Goal: Task Accomplishment & Management: Manage account settings

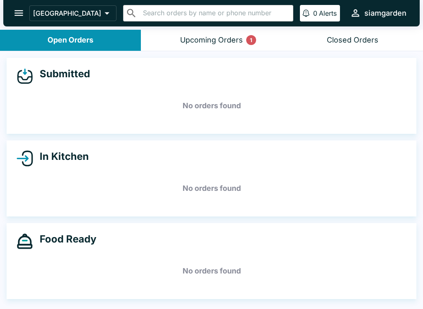
click at [176, 41] on button "Upcoming Orders 1" at bounding box center [211, 40] width 141 height 21
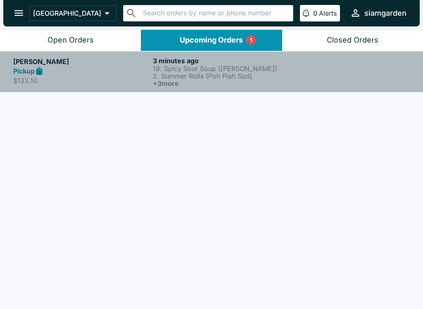
click at [49, 69] on div "Pickup" at bounding box center [81, 72] width 136 height 10
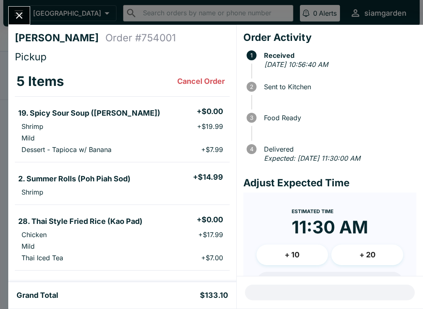
click at [16, 15] on icon "Close" at bounding box center [19, 15] width 11 height 11
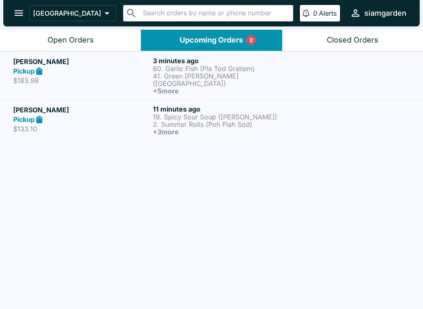
click at [30, 125] on p "$133.10" at bounding box center [81, 129] width 136 height 8
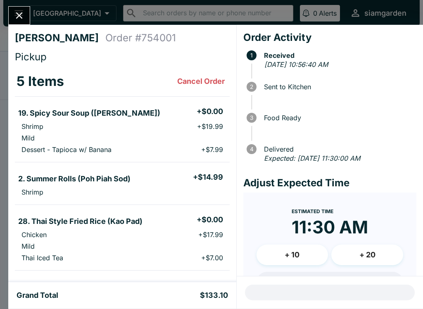
click at [11, 12] on button "Close" at bounding box center [19, 16] width 21 height 18
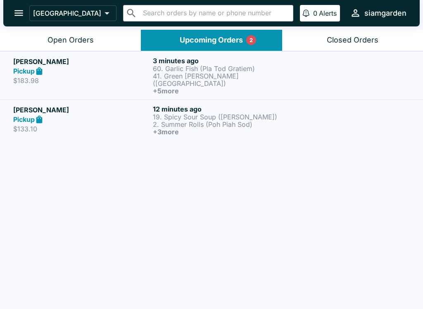
click at [120, 76] on p "$183.98" at bounding box center [81, 80] width 136 height 8
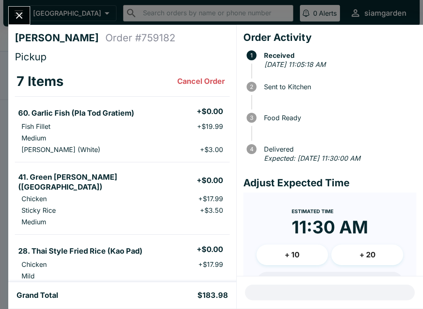
click at [14, 16] on icon "Close" at bounding box center [19, 15] width 11 height 11
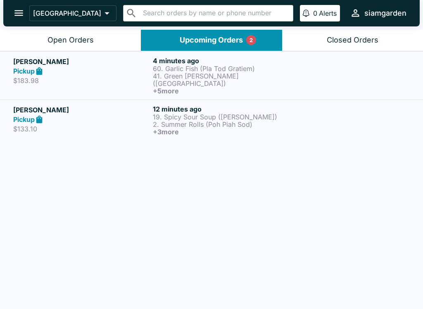
click at [26, 125] on p "$133.10" at bounding box center [81, 129] width 136 height 8
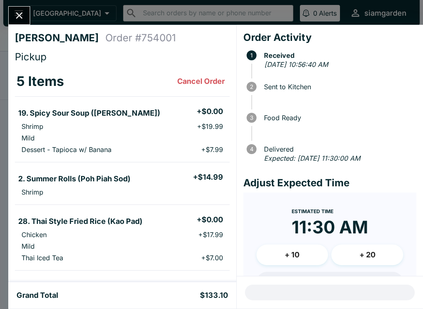
scroll to position [0, 0]
click at [17, 19] on icon "Close" at bounding box center [19, 15] width 7 height 7
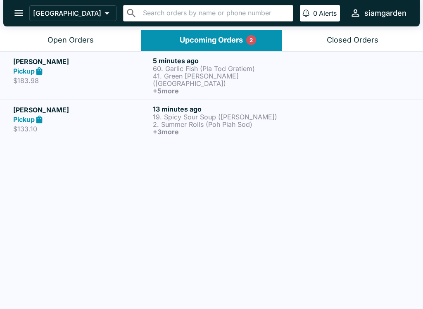
click at [234, 40] on div "Upcoming Orders 2" at bounding box center [211, 41] width 63 height 10
click at [222, 121] on p "2. Summer Rolls (Poh Piah Sod)" at bounding box center [221, 124] width 136 height 7
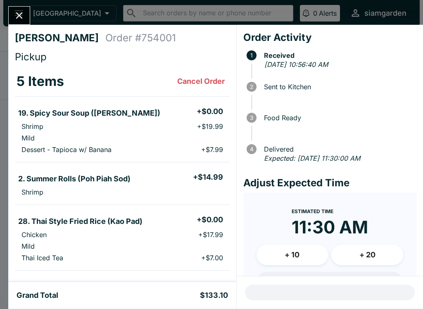
click at [14, 10] on icon "Close" at bounding box center [19, 15] width 11 height 11
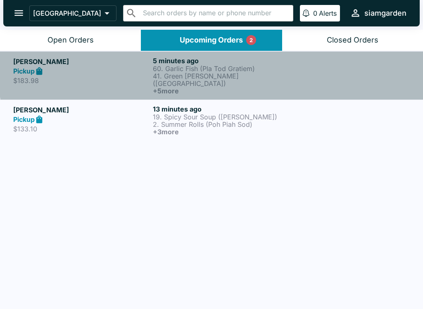
click at [245, 68] on p "60. Garlic Fish (Pla Tod Gratiem)" at bounding box center [221, 68] width 136 height 7
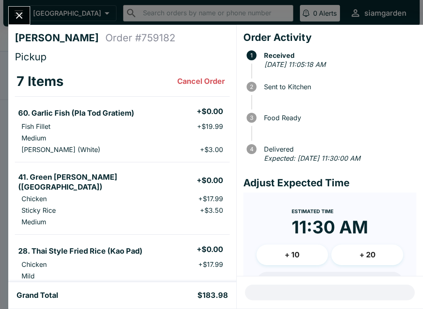
click at [22, 7] on button "Close" at bounding box center [19, 16] width 21 height 18
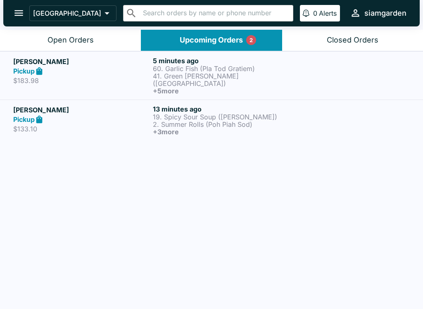
click at [215, 285] on div "[PERSON_NAME] Pickup $183.98 5 minutes ago 60. Garlic Fish (Pla Tod Gratiem) 41…" at bounding box center [211, 180] width 423 height 259
click at [72, 39] on div "Open Orders" at bounding box center [71, 41] width 46 height 10
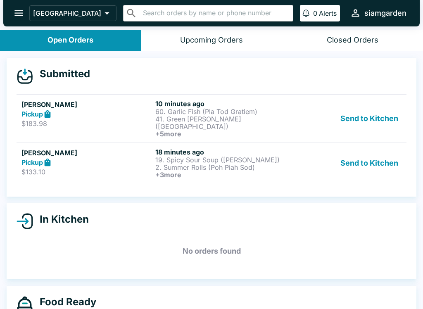
click at [15, 39] on button "Open Orders" at bounding box center [70, 40] width 141 height 21
click at [100, 148] on h5 "[PERSON_NAME]" at bounding box center [86, 153] width 131 height 10
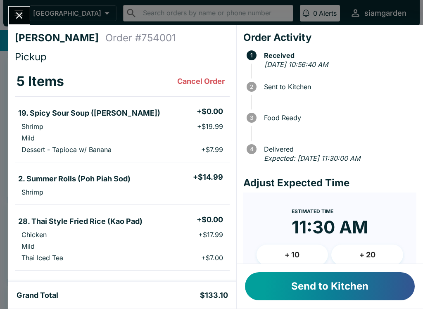
click at [299, 290] on button "Send to Kitchen" at bounding box center [330, 286] width 170 height 28
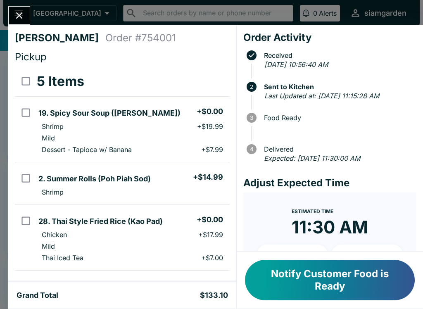
click at [19, 12] on icon "Close" at bounding box center [19, 15] width 11 height 11
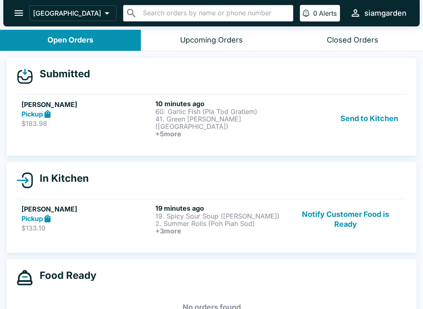
click at [163, 120] on p "41. Green [PERSON_NAME] ([GEOGRAPHIC_DATA])" at bounding box center [220, 122] width 131 height 15
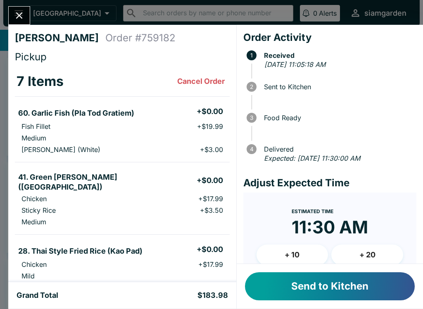
click at [271, 289] on button "Send to Kitchen" at bounding box center [330, 286] width 170 height 28
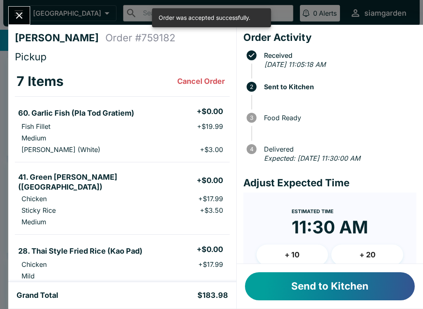
click at [15, 17] on icon "Close" at bounding box center [19, 15] width 11 height 11
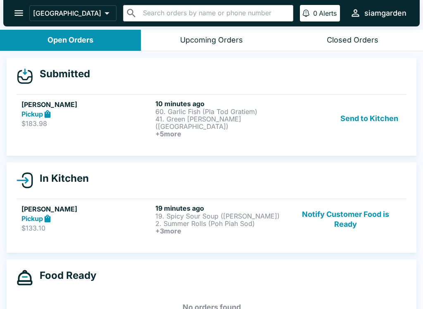
click at [111, 214] on div "Pickup" at bounding box center [86, 219] width 131 height 10
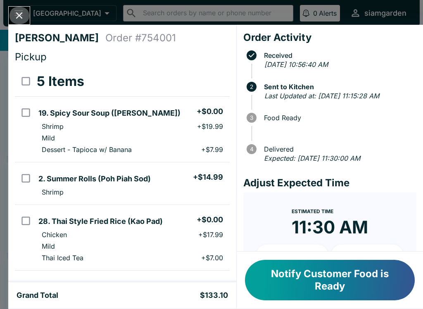
click at [17, 16] on icon "Close" at bounding box center [19, 15] width 11 height 11
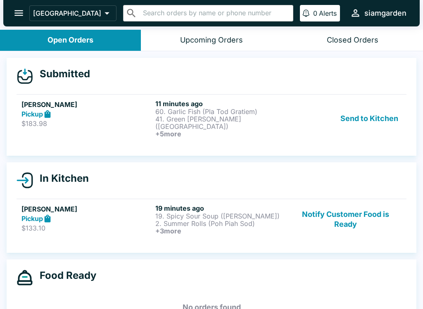
scroll to position [1, 0]
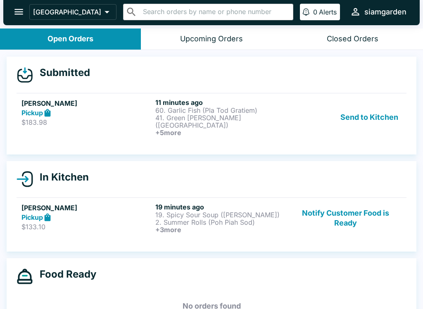
click at [134, 123] on p "$183.98" at bounding box center [86, 122] width 131 height 8
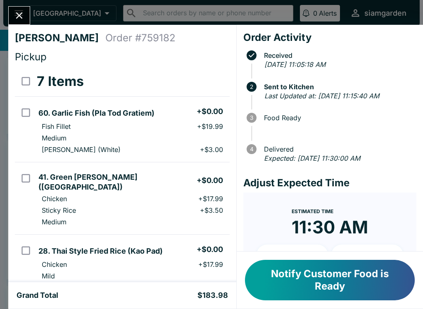
scroll to position [0, 0]
click at [14, 12] on icon "Close" at bounding box center [19, 15] width 11 height 11
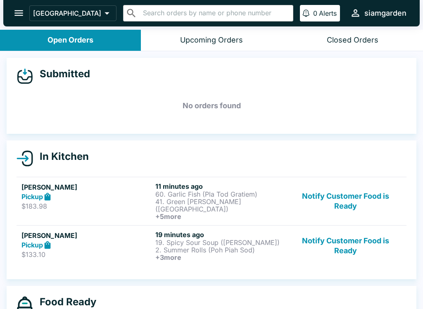
click at [136, 192] on div "Pickup" at bounding box center [86, 197] width 131 height 10
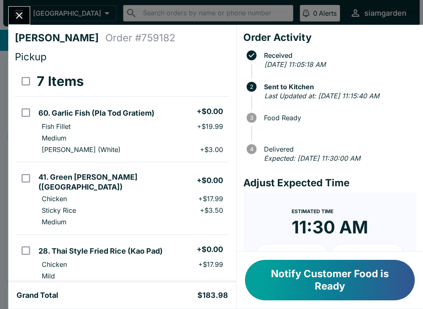
click at [18, 21] on button "Close" at bounding box center [19, 16] width 21 height 18
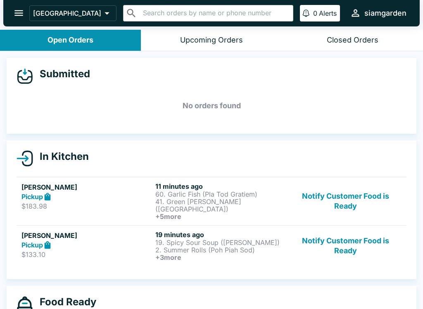
click at [97, 250] on p "$133.10" at bounding box center [86, 254] width 131 height 8
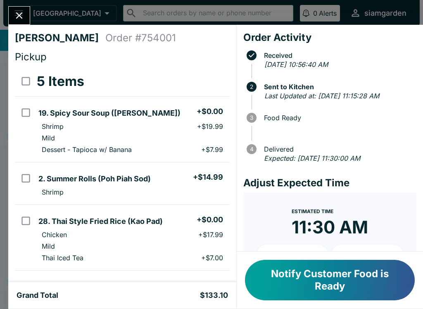
click at [18, 12] on icon "Close" at bounding box center [19, 15] width 11 height 11
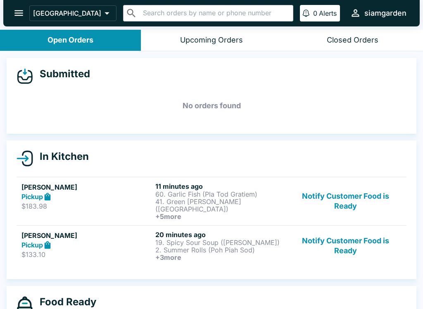
click at [196, 254] on h6 "+ 3 more" at bounding box center [220, 257] width 131 height 7
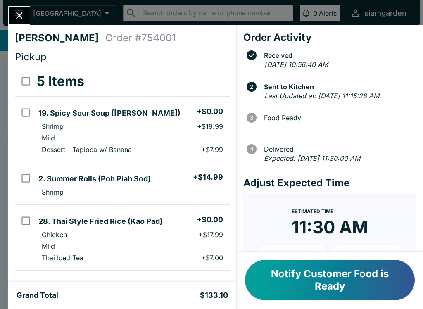
click at [17, 15] on icon "Close" at bounding box center [19, 15] width 11 height 11
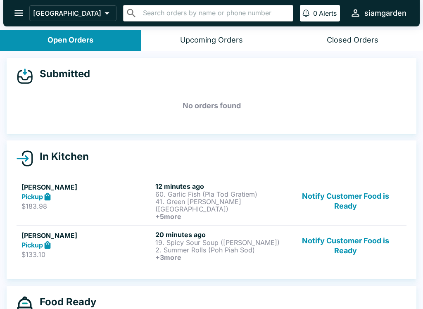
click at [160, 254] on h6 "+ 3 more" at bounding box center [220, 257] width 131 height 7
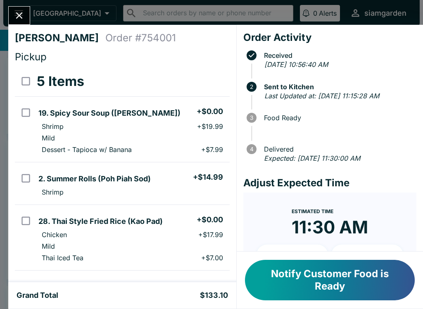
scroll to position [0, 0]
click at [22, 17] on icon "Close" at bounding box center [19, 15] width 11 height 11
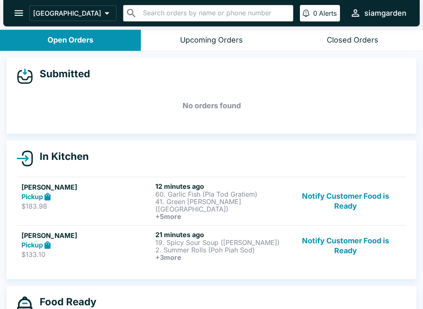
click at [142, 188] on h5 "[PERSON_NAME]" at bounding box center [86, 187] width 131 height 10
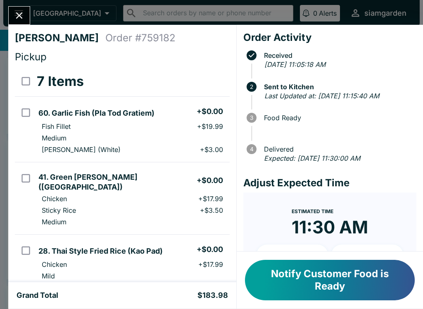
click at [4, 12] on div "[PERSON_NAME] Order # 759182 Pickup 7 Items 60. Garlic Fish (Pla Tod Gratiem) +…" at bounding box center [211, 154] width 423 height 309
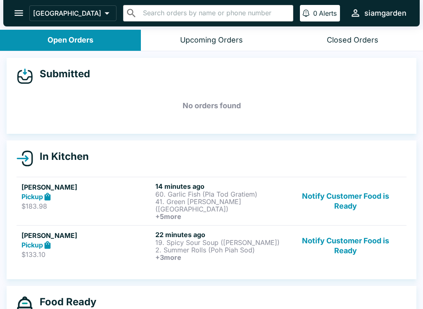
click at [191, 246] on p "2. Summer Rolls (Poh Piah Sod)" at bounding box center [220, 249] width 131 height 7
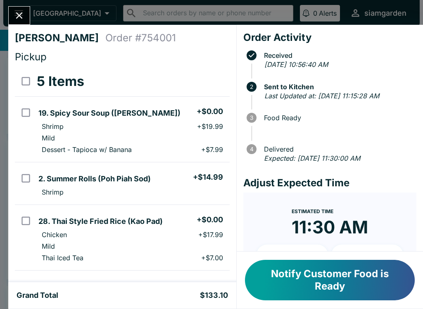
click at [16, 10] on icon "Close" at bounding box center [19, 15] width 11 height 11
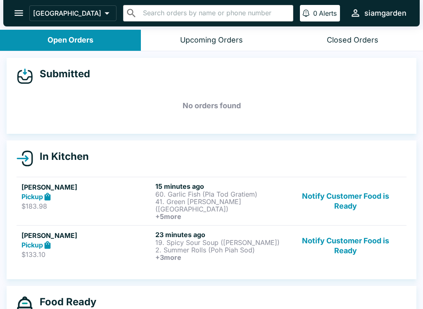
click at [53, 201] on div "[PERSON_NAME] Pickup $183.98" at bounding box center [86, 201] width 131 height 38
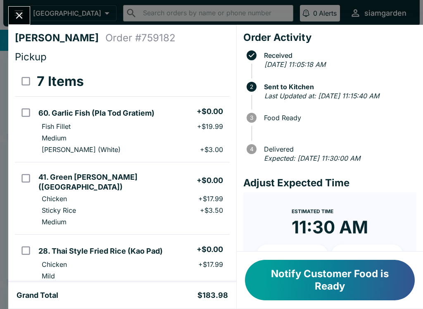
click at [21, 21] on icon "Close" at bounding box center [19, 15] width 11 height 11
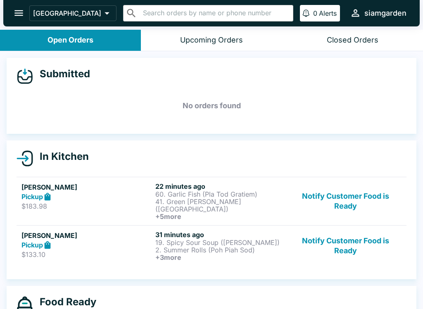
click at [96, 202] on p "$183.98" at bounding box center [86, 206] width 131 height 8
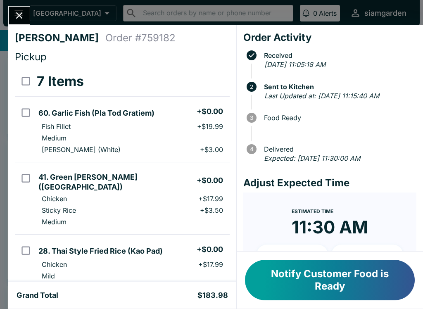
click at [16, 18] on icon "Close" at bounding box center [19, 15] width 11 height 11
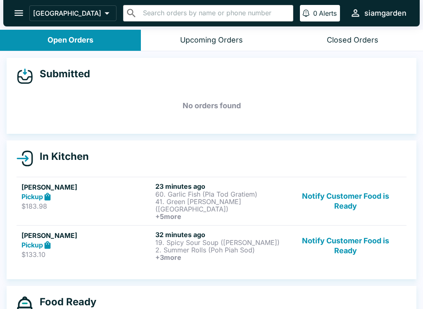
click at [51, 196] on icon at bounding box center [48, 196] width 6 height 8
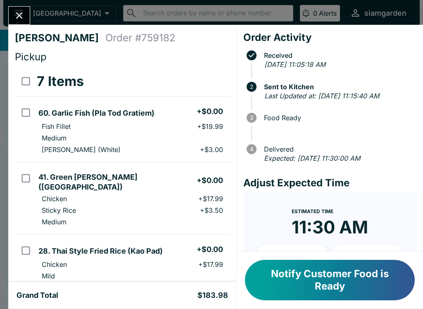
click at [19, 74] on input "select all" at bounding box center [26, 81] width 19 height 19
checkbox input "true"
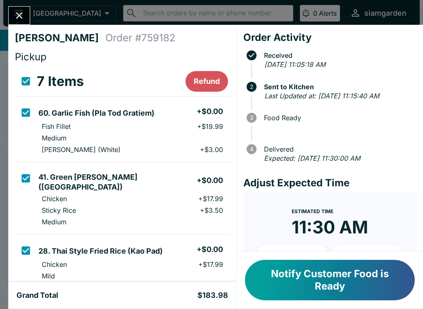
checkbox input "true"
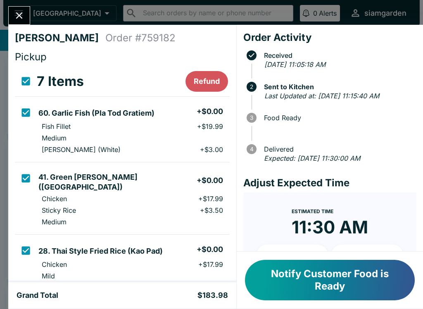
checkbox input "true"
click at [205, 84] on button "Refund" at bounding box center [206, 81] width 43 height 21
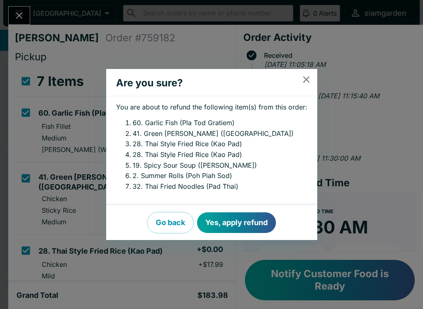
click at [229, 222] on button "Yes, apply refund" at bounding box center [236, 222] width 79 height 21
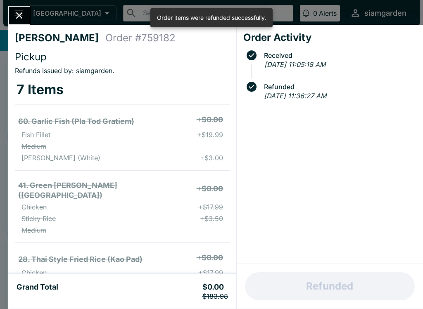
click at [20, 22] on button "Close" at bounding box center [19, 16] width 21 height 18
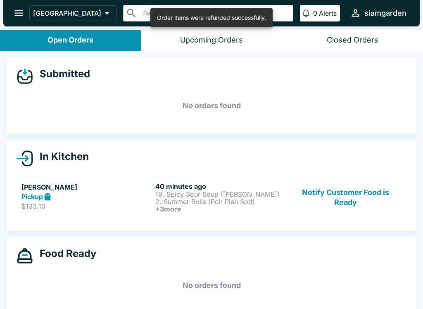
click at [76, 204] on p "$133.10" at bounding box center [86, 206] width 131 height 8
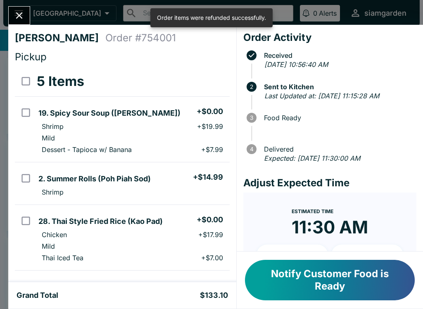
click at [24, 82] on input "select all" at bounding box center [26, 81] width 19 height 19
checkbox input "true"
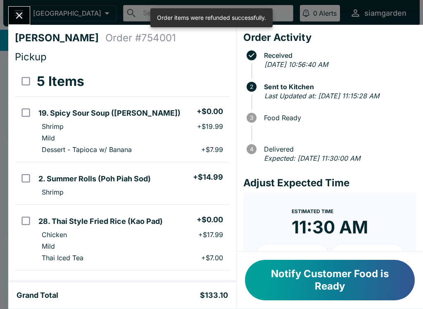
checkbox input "true"
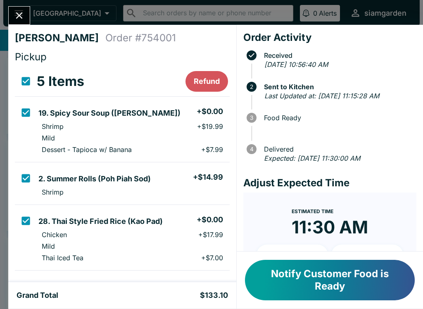
click at [203, 81] on button "Refund" at bounding box center [206, 81] width 43 height 21
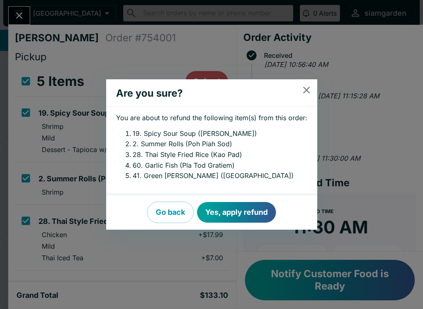
click at [214, 211] on button "Yes, apply refund" at bounding box center [236, 212] width 79 height 21
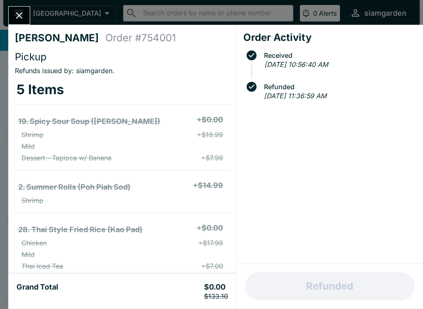
click at [18, 10] on icon "Close" at bounding box center [19, 15] width 11 height 11
